Goal: Task Accomplishment & Management: Complete application form

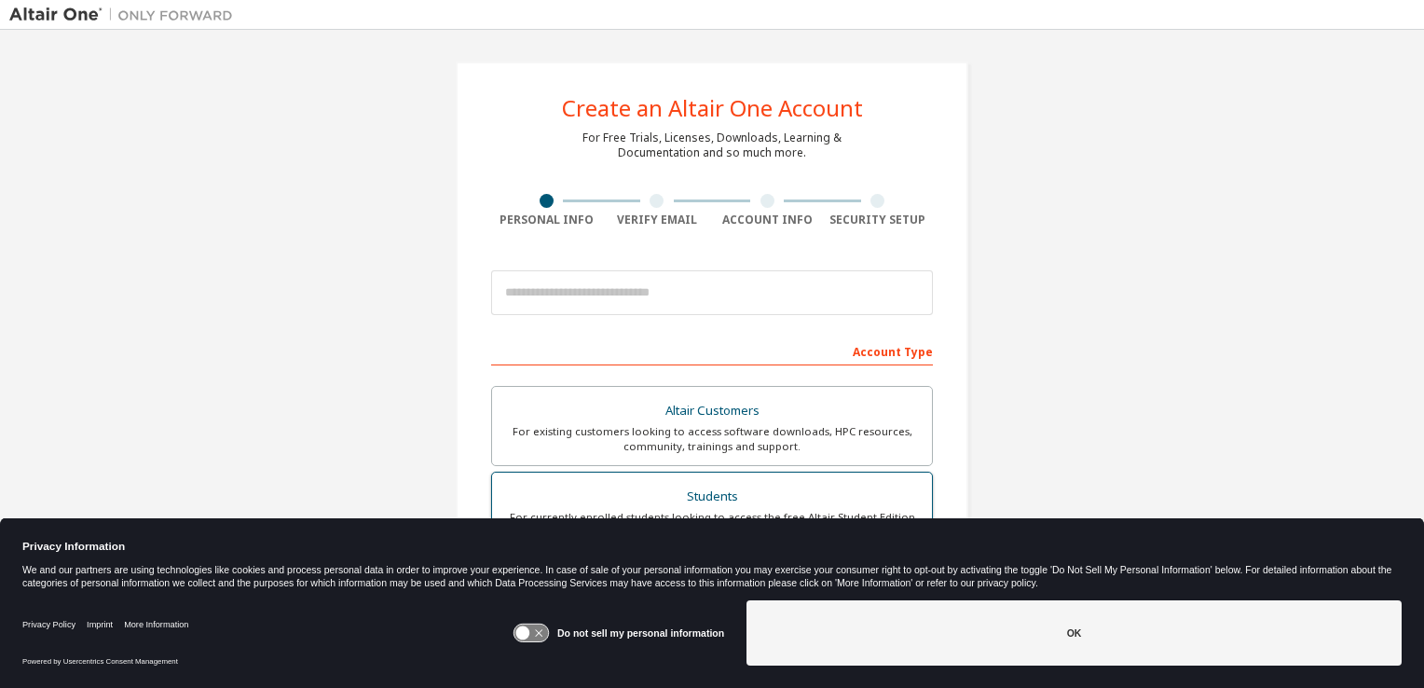
click at [752, 494] on div "Students" at bounding box center [711, 497] width 417 height 26
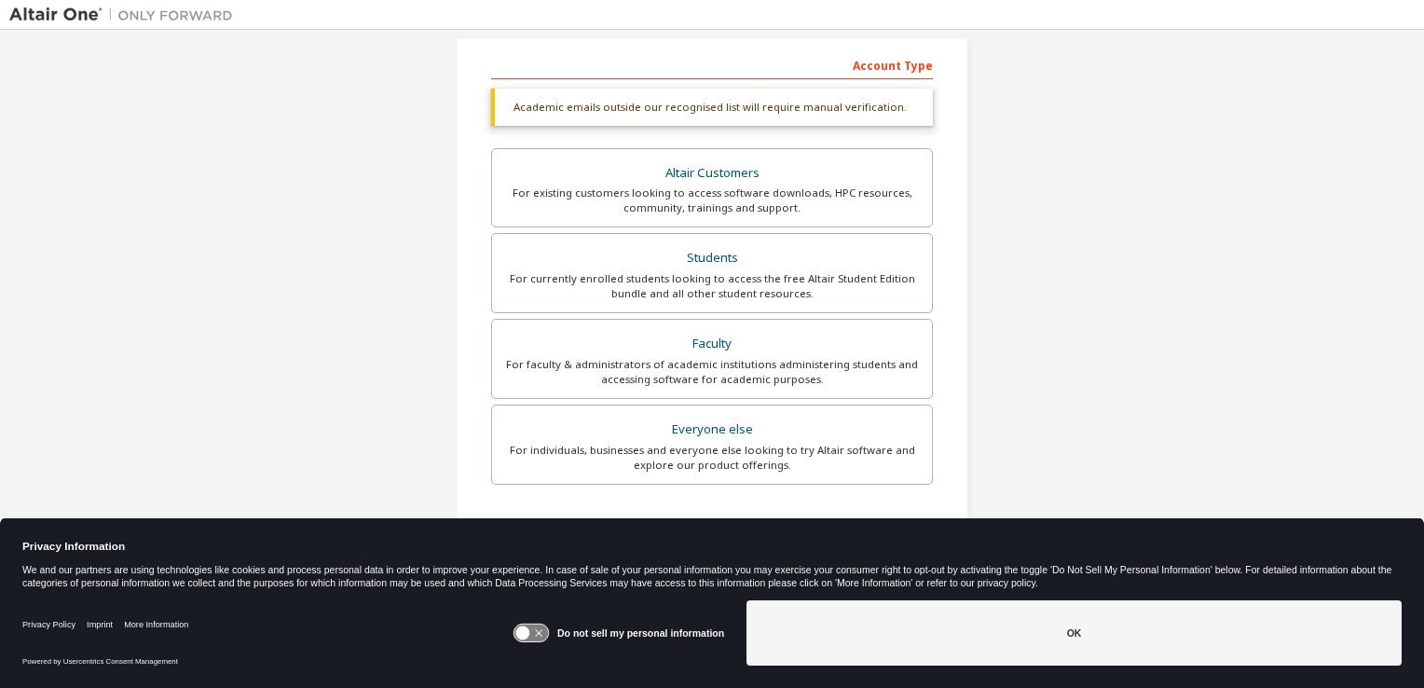
scroll to position [305, 0]
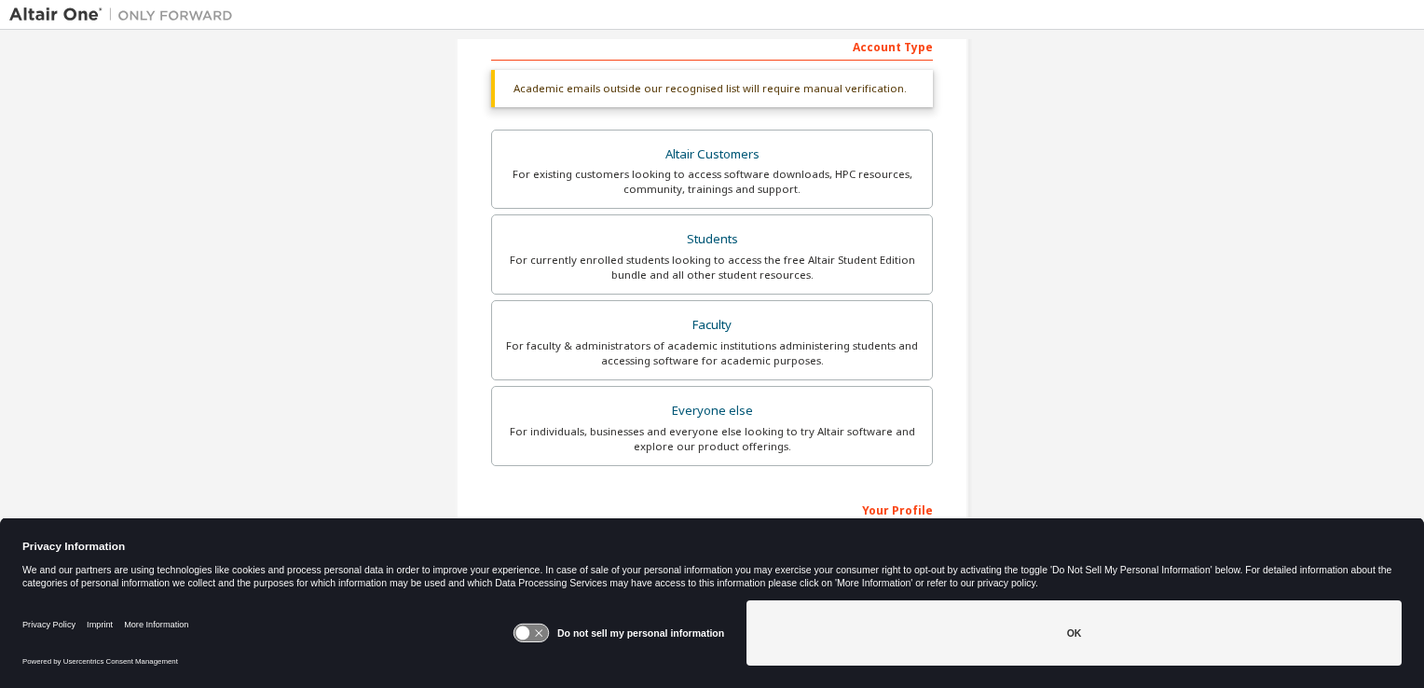
click at [530, 630] on icon at bounding box center [523, 633] width 14 height 14
click at [530, 630] on icon at bounding box center [530, 633] width 34 height 18
click at [530, 630] on icon at bounding box center [523, 633] width 14 height 14
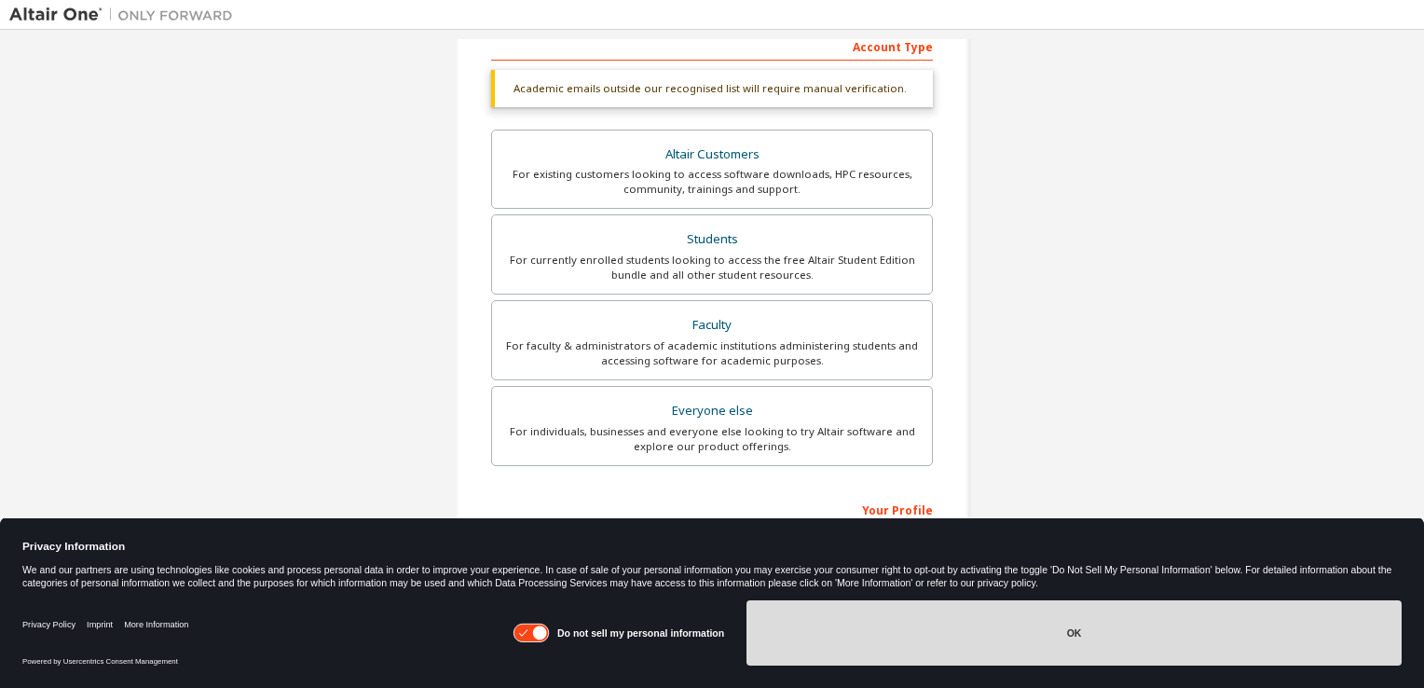
click at [952, 643] on button "OK" at bounding box center [1073, 632] width 655 height 65
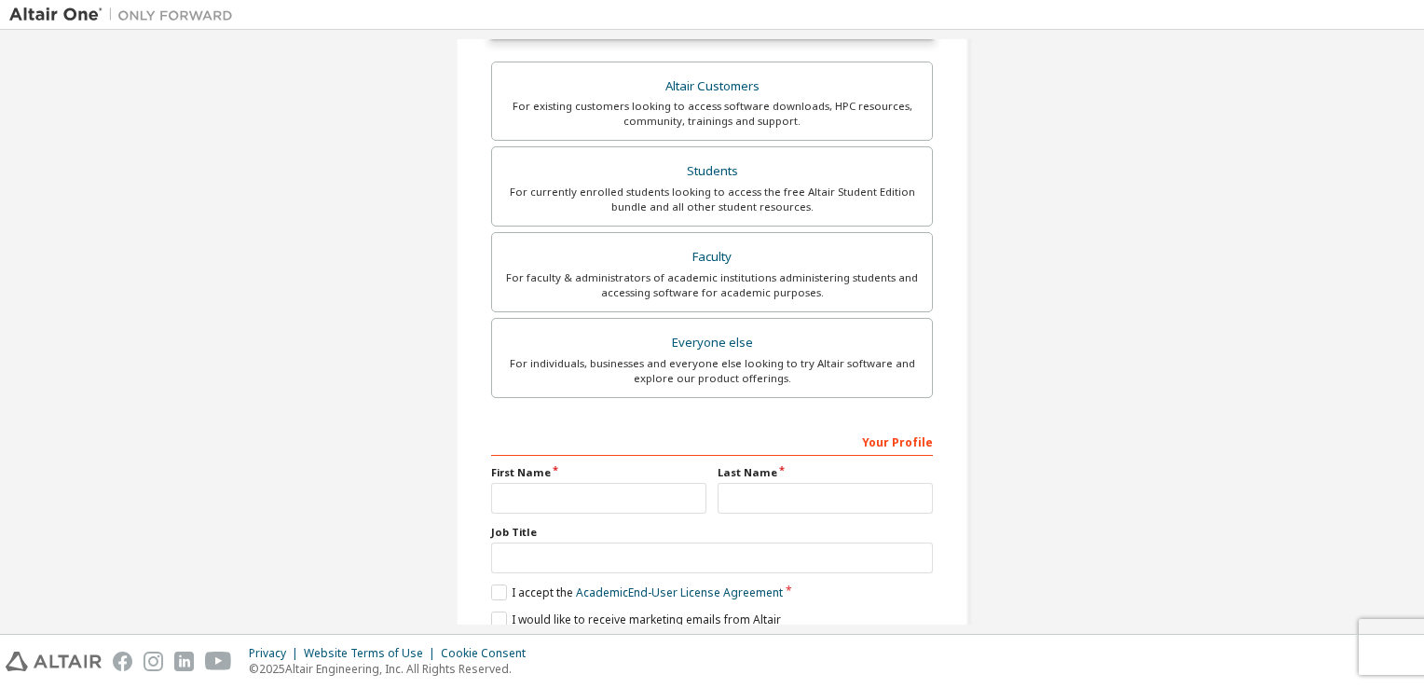
scroll to position [445, 0]
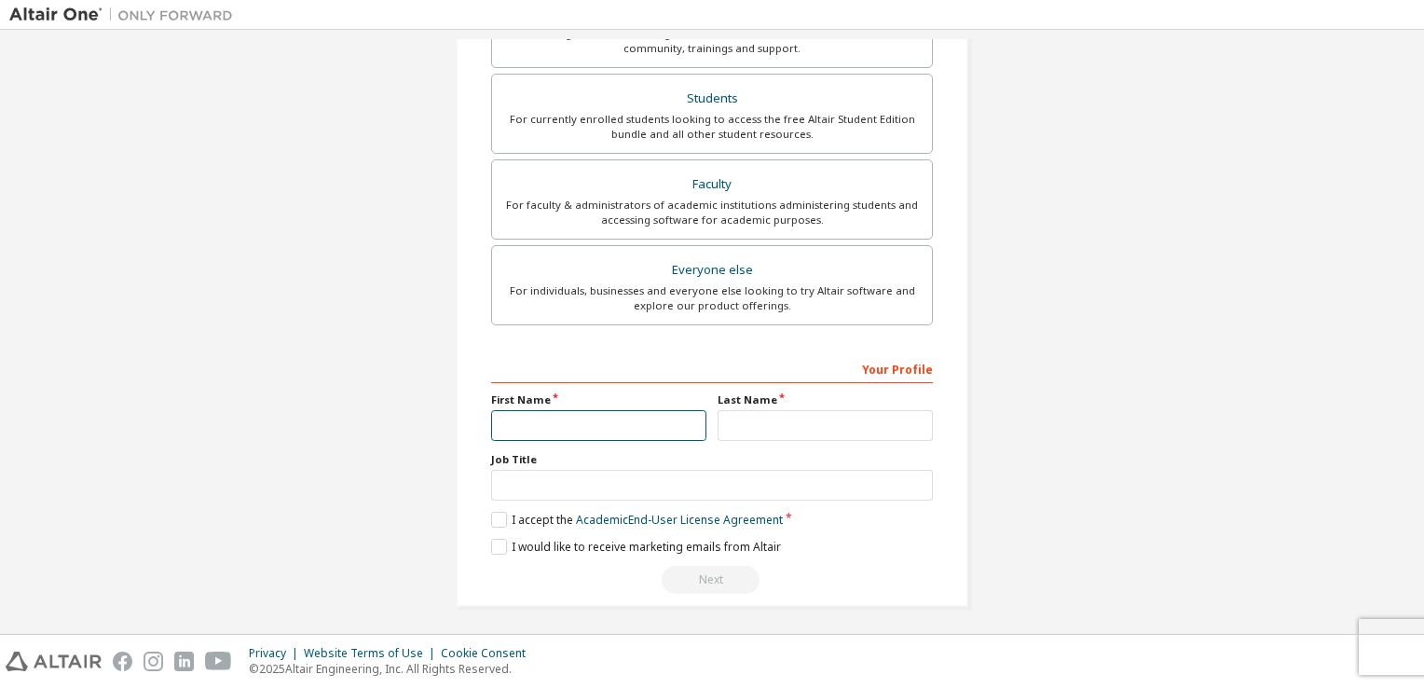
click at [519, 430] on input "text" at bounding box center [598, 425] width 215 height 31
type input "******"
type input "**********"
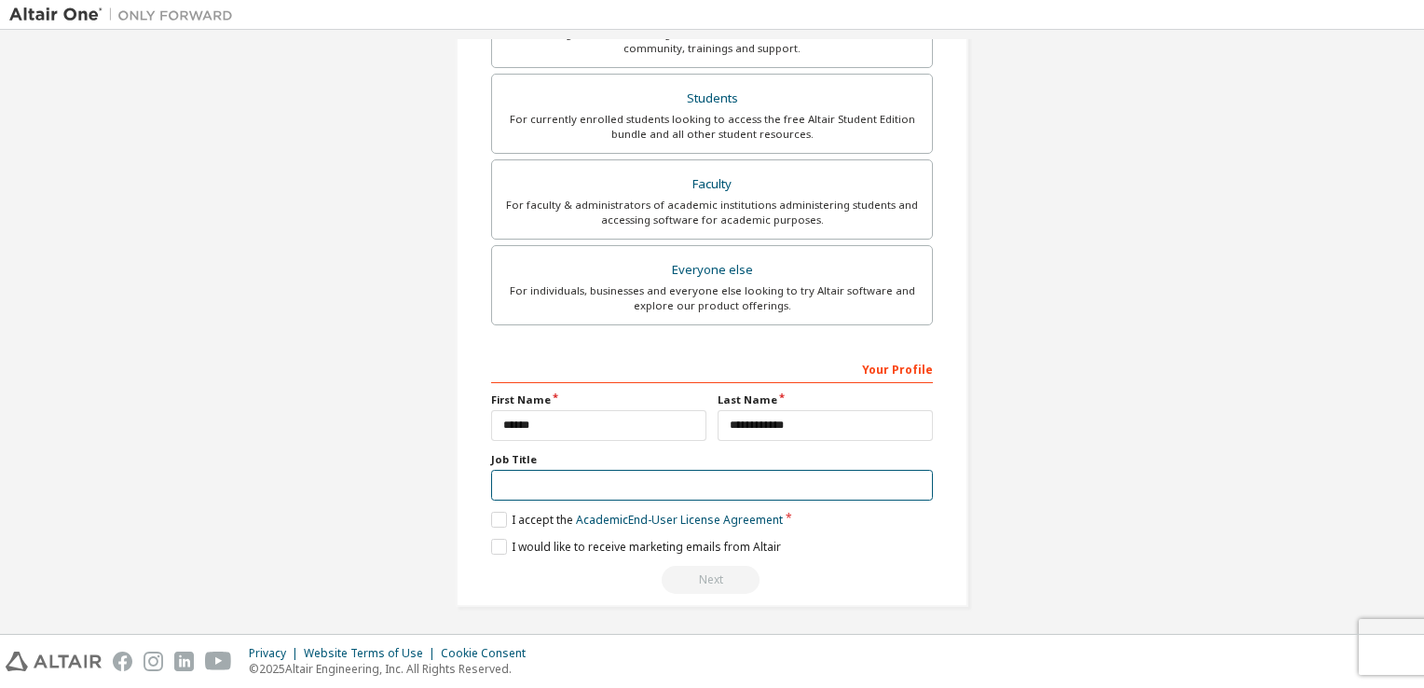
click at [505, 478] on input "text" at bounding box center [712, 485] width 442 height 31
click at [414, 482] on div "**********" at bounding box center [711, 111] width 1405 height 1035
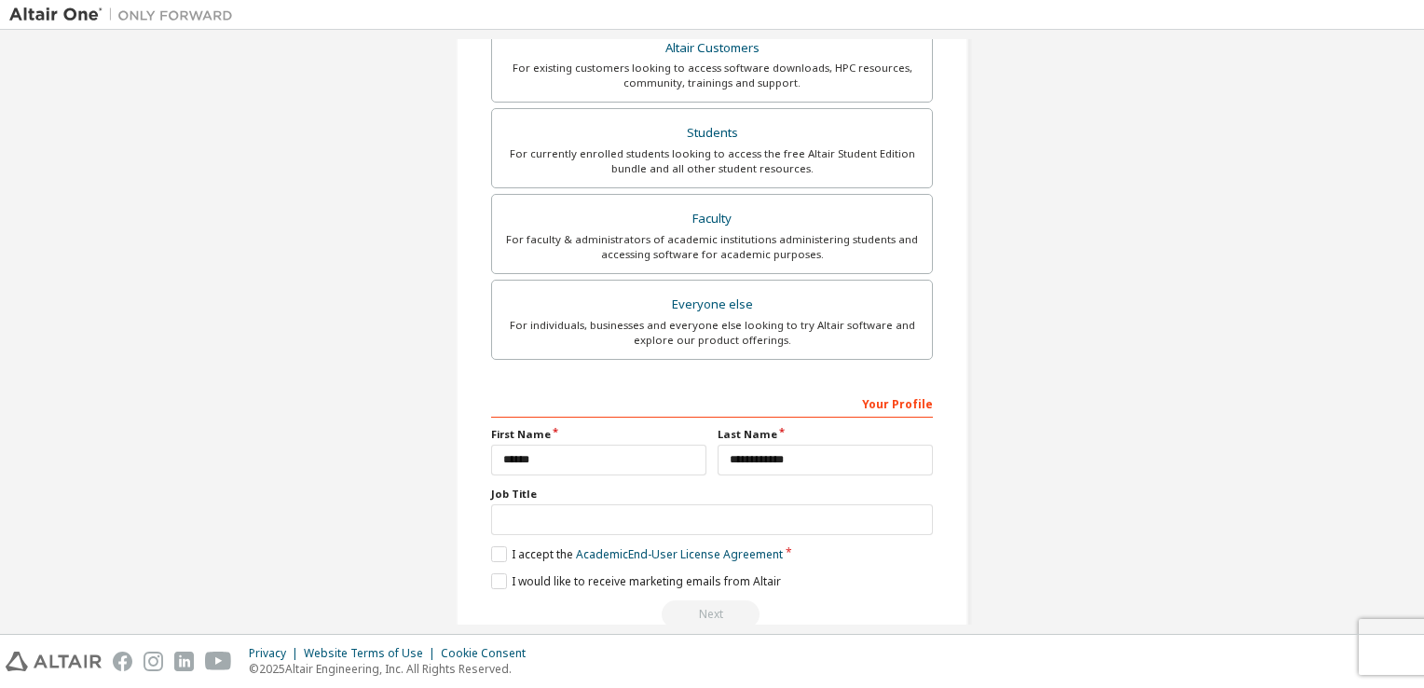
scroll to position [412, 0]
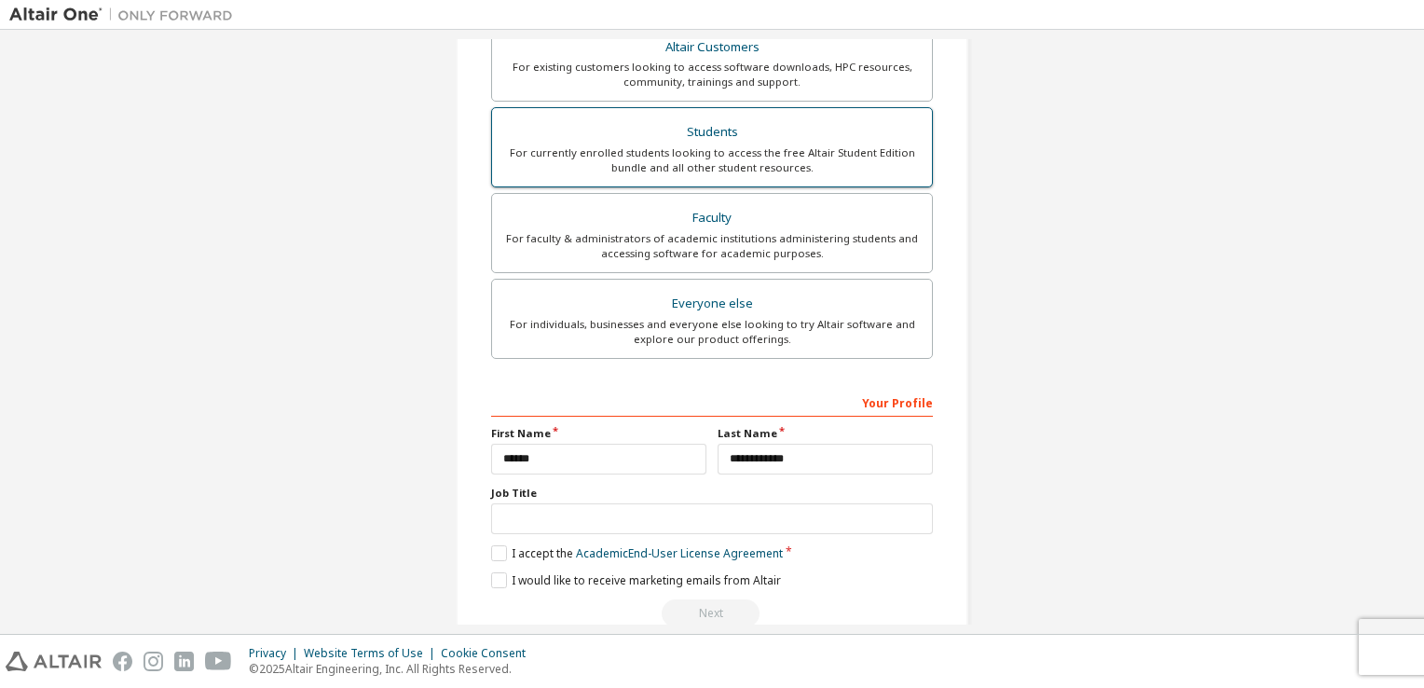
click at [695, 140] on div "Students" at bounding box center [711, 132] width 417 height 26
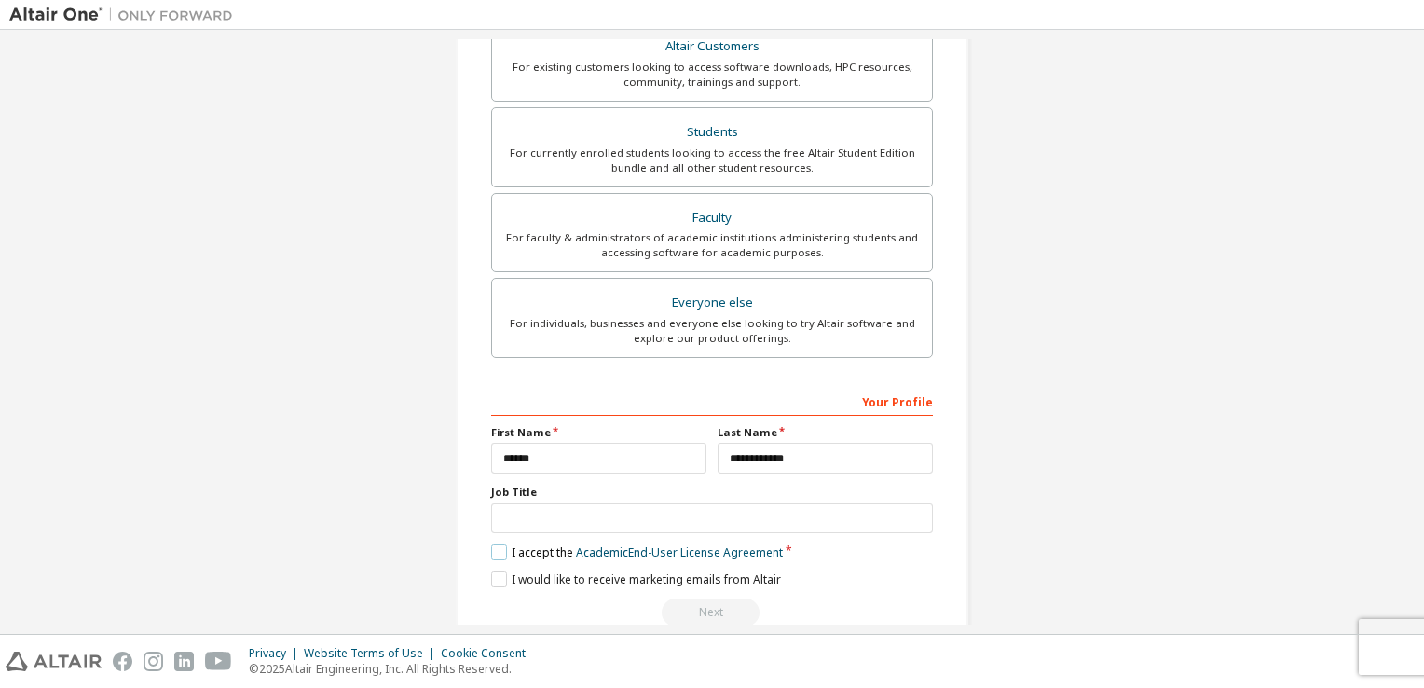
click at [493, 552] on label "I accept the Academic End-User License Agreement" at bounding box center [637, 552] width 292 height 16
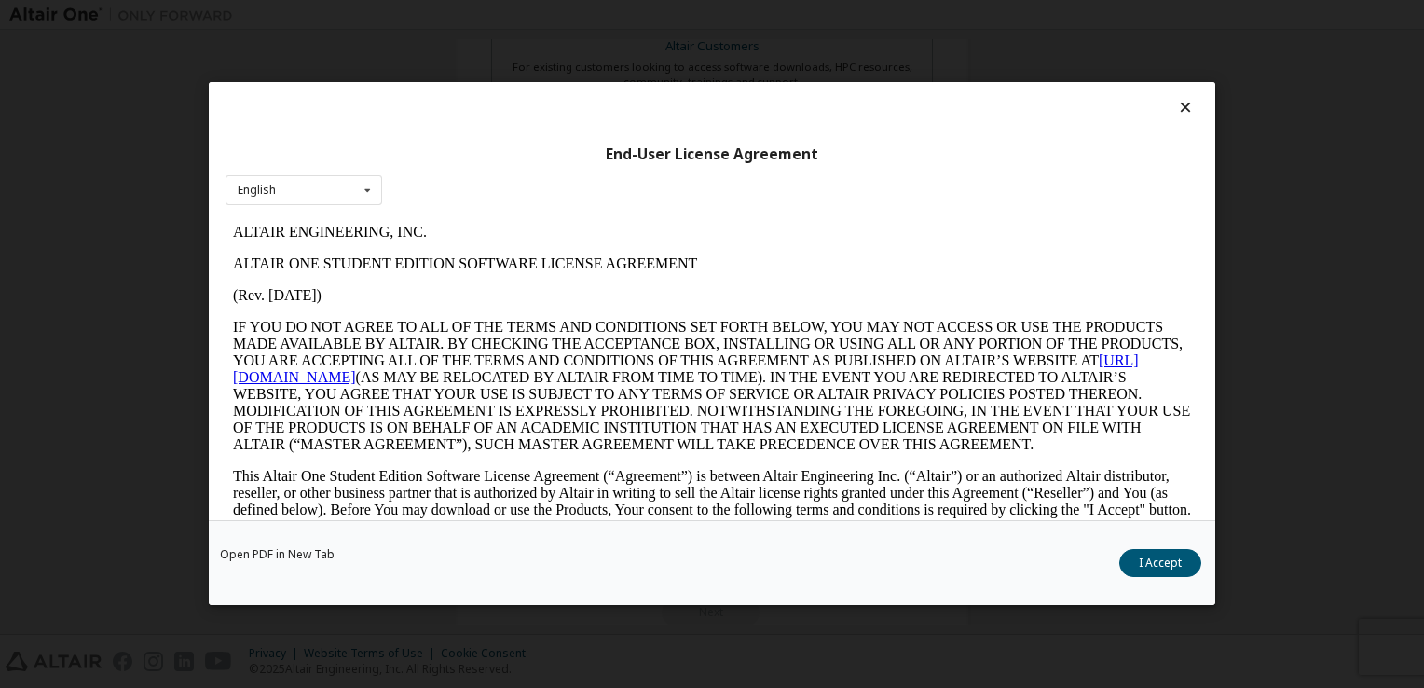
scroll to position [0, 0]
click at [1163, 568] on button "I Accept" at bounding box center [1160, 564] width 82 height 28
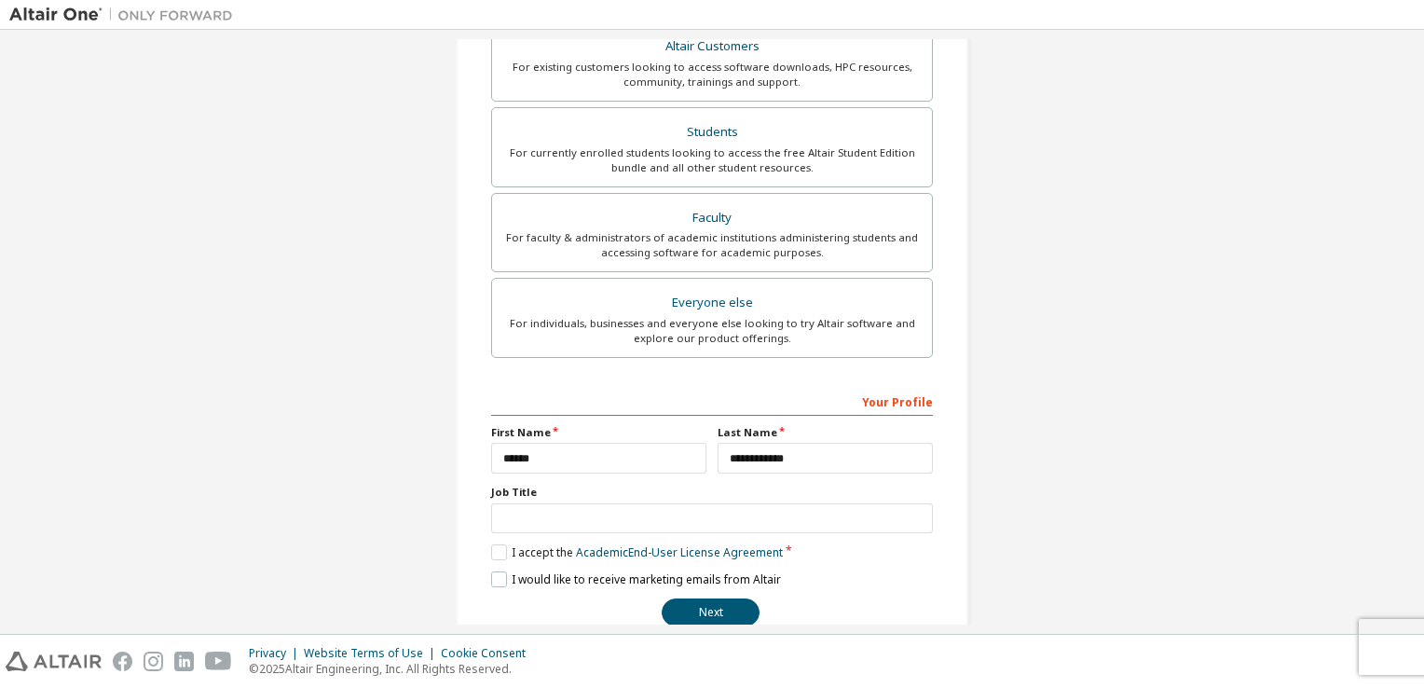
click at [500, 580] on label "I would like to receive marketing emails from Altair" at bounding box center [636, 579] width 290 height 16
click at [704, 612] on button "Next" at bounding box center [711, 612] width 98 height 28
